Goal: Check status: Check status

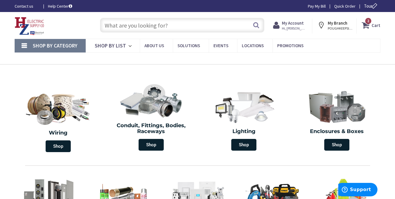
scroll to position [4, 0]
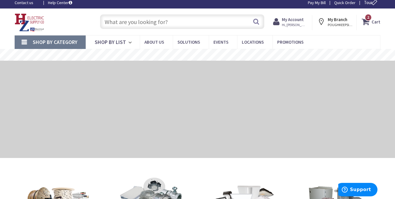
click at [304, 21] on strong "My Account" at bounding box center [293, 20] width 22 height 6
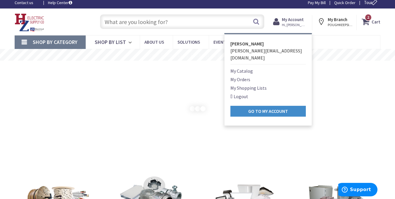
click at [241, 76] on link "My Orders" at bounding box center [241, 79] width 20 height 7
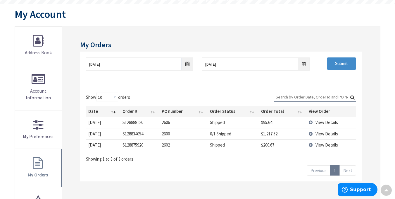
click at [321, 146] on span "View Details" at bounding box center [327, 145] width 23 height 6
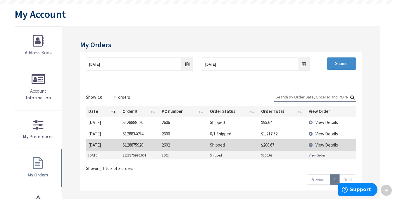
click at [314, 155] on link "View Order" at bounding box center [317, 154] width 16 height 5
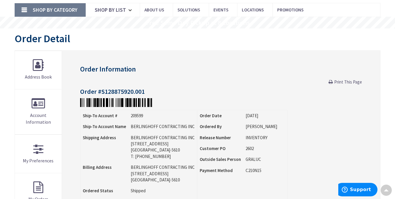
scroll to position [30, 0]
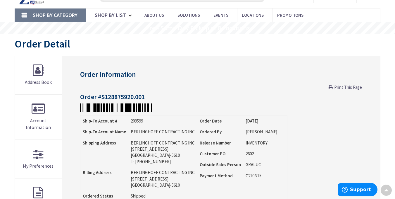
drag, startPoint x: 333, startPoint y: 87, endPoint x: 297, endPoint y: 170, distance: 89.9
click at [333, 87] on link "Print This Page" at bounding box center [345, 87] width 33 height 6
